Goal: Information Seeking & Learning: Learn about a topic

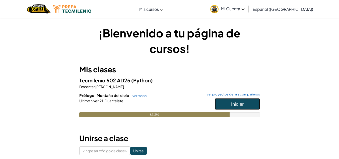
click at [240, 107] on font "Iniciar" at bounding box center [237, 104] width 13 height 6
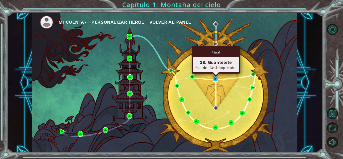
click at [213, 80] on img at bounding box center [216, 79] width 6 height 6
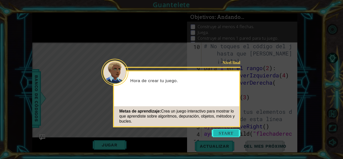
click at [226, 131] on button "Comenzar" at bounding box center [226, 133] width 29 height 8
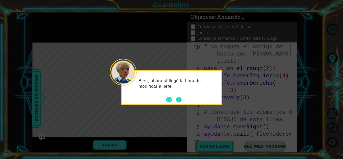
click at [177, 99] on button "Próximo" at bounding box center [179, 99] width 6 height 6
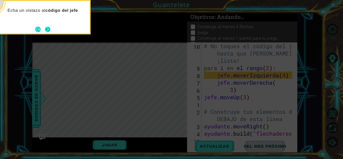
click at [49, 25] on div "Echa un vistazo al código del jefe" at bounding box center [40, 17] width 101 height 34
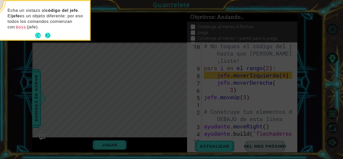
click at [49, 33] on button "Próximo" at bounding box center [48, 36] width 8 height 8
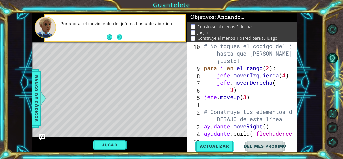
click at [118, 37] on button "Próximo" at bounding box center [120, 37] width 6 height 6
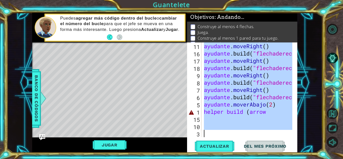
scroll to position [95, 0]
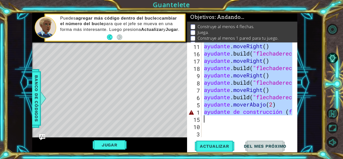
drag, startPoint x: 205, startPoint y: 46, endPoint x: 274, endPoint y: 119, distance: 100.2
click at [274, 119] on div "ayudante . moveRight ( ) ayudante .build ( "flechaderecha " ) ayudante . moveRi…" at bounding box center [249, 96] width 92 height 109
type textarea "helper build (arrow"
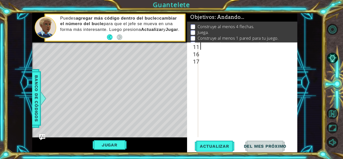
paste textarea "[DOMAIN_NAME]("spikes")"
type textarea "[DOMAIN_NAME]("spikes")"
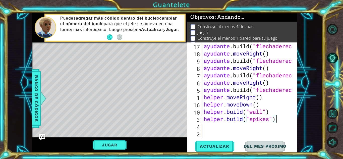
scroll to position [66, 0]
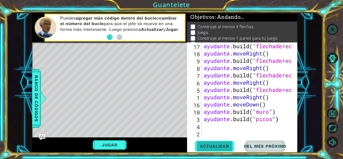
click at [230, 151] on button "Actualizar" at bounding box center [214, 146] width 39 height 11
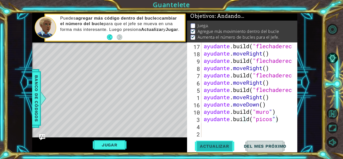
click at [221, 144] on font "Actualizar" at bounding box center [214, 146] width 29 height 5
click at [110, 142] on font "Jugar" at bounding box center [110, 144] width 16 height 5
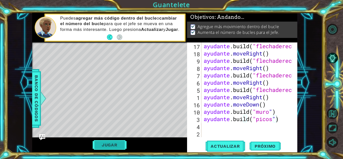
scroll to position [2, 0]
click at [259, 145] on span "Próximo" at bounding box center [265, 147] width 31 height 5
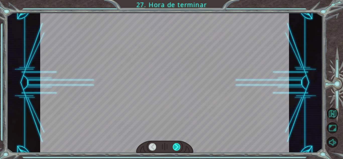
click at [178, 148] on div at bounding box center [177, 147] width 8 height 8
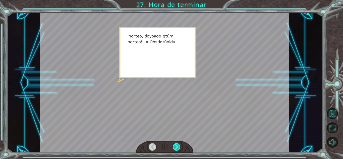
click at [178, 148] on div at bounding box center [177, 147] width 8 height 8
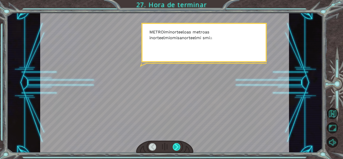
click at [178, 148] on div at bounding box center [177, 147] width 8 height 8
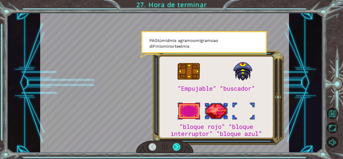
click at [178, 148] on div at bounding box center [177, 147] width 8 height 8
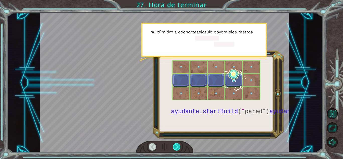
click at [178, 148] on div at bounding box center [177, 147] width 8 height 8
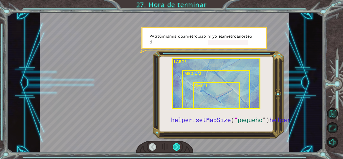
click at [178, 148] on div at bounding box center [177, 147] width 8 height 8
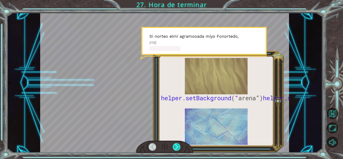
click at [178, 148] on div at bounding box center [177, 147] width 8 height 8
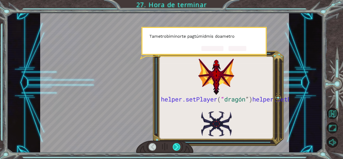
click at [178, 148] on div at bounding box center [177, 147] width 8 height 8
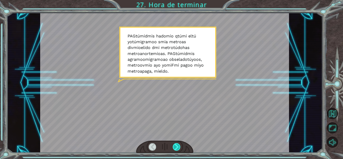
click at [178, 148] on div at bounding box center [177, 147] width 8 height 8
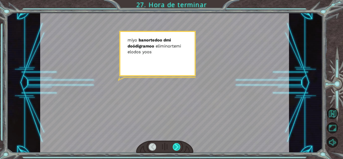
click at [178, 148] on div at bounding box center [177, 147] width 8 height 8
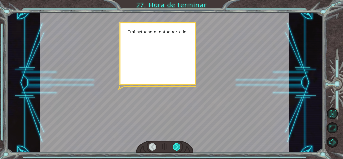
click at [178, 148] on div at bounding box center [177, 147] width 8 height 8
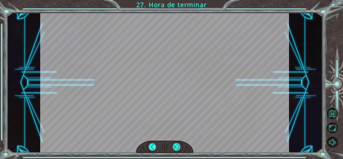
click at [178, 148] on div at bounding box center [177, 147] width 8 height 8
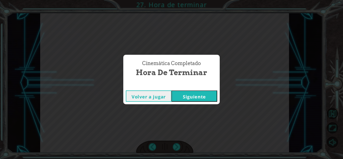
click at [185, 96] on font "Siguiente" at bounding box center [194, 97] width 23 height 6
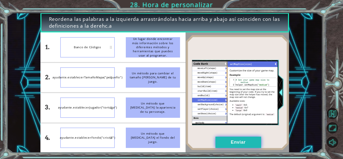
click at [234, 143] on font "Enviar" at bounding box center [238, 142] width 15 height 5
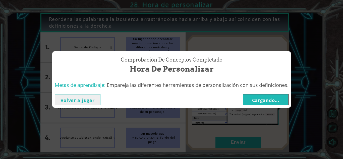
click at [271, 96] on button "Cargando..." at bounding box center [266, 99] width 46 height 11
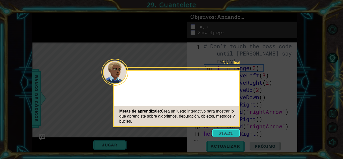
click at [220, 131] on button "Start" at bounding box center [226, 133] width 29 height 8
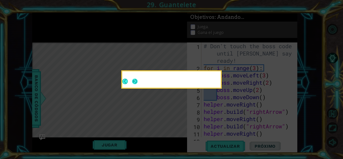
click at [134, 78] on button "Next" at bounding box center [135, 81] width 6 height 6
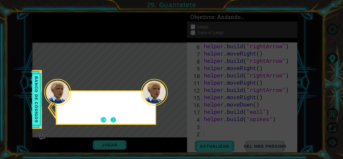
scroll to position [66, 0]
click at [113, 119] on button "Próximo" at bounding box center [114, 120] width 8 height 8
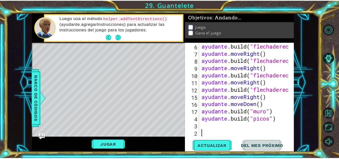
scroll to position [0, 0]
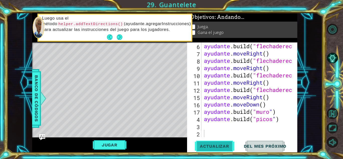
click at [205, 148] on font "Actualizar" at bounding box center [214, 146] width 29 height 5
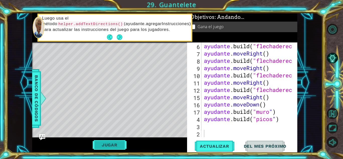
click at [110, 145] on font "Jugar" at bounding box center [110, 144] width 16 height 5
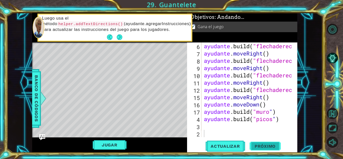
click at [271, 146] on span "Próximo" at bounding box center [265, 144] width 31 height 5
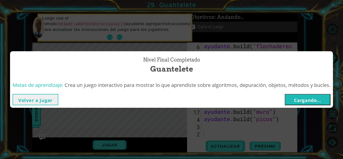
click at [301, 101] on font "Cargando..." at bounding box center [307, 100] width 27 height 6
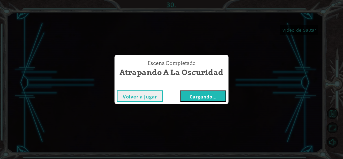
click at [217, 98] on button "Cargando..." at bounding box center [203, 95] width 46 height 11
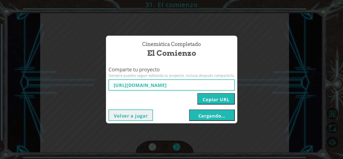
type input "[URL][DOMAIN_NAME]"
click at [205, 95] on button "Copiar URL" at bounding box center [215, 98] width 37 height 11
click at [210, 118] on font "Cargando..." at bounding box center [211, 116] width 27 height 6
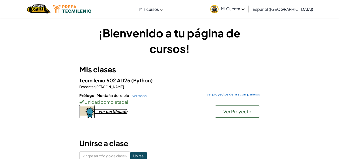
click at [107, 112] on font "ver certificado" at bounding box center [113, 111] width 29 height 5
